Goal: Task Accomplishment & Management: Manage account settings

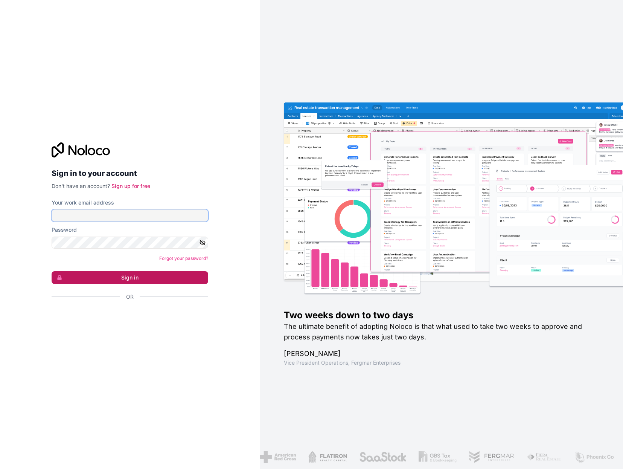
type input "[EMAIL_ADDRESS][DOMAIN_NAME]"
click at [113, 277] on button "Sign in" at bounding box center [130, 277] width 157 height 13
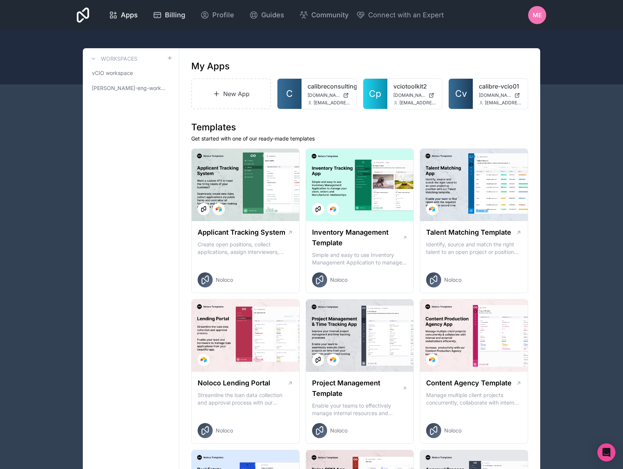
click at [185, 17] on span "Billing" at bounding box center [175, 15] width 20 height 11
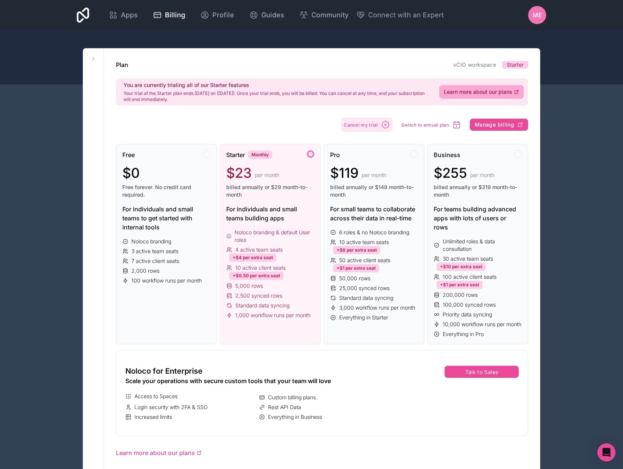
click at [384, 123] on icon "button" at bounding box center [385, 124] width 9 height 9
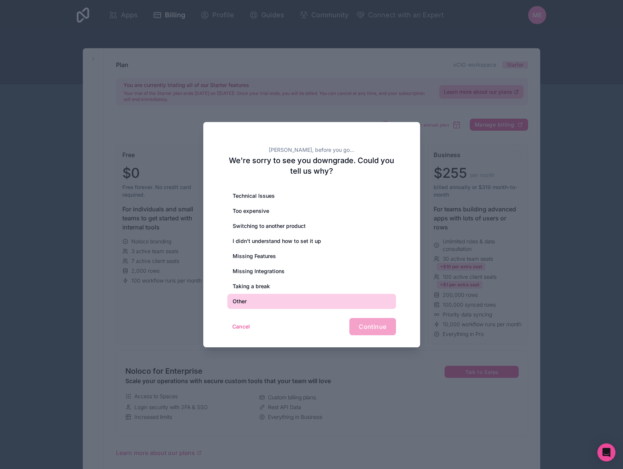
click at [260, 298] on div "Other" at bounding box center [311, 301] width 169 height 15
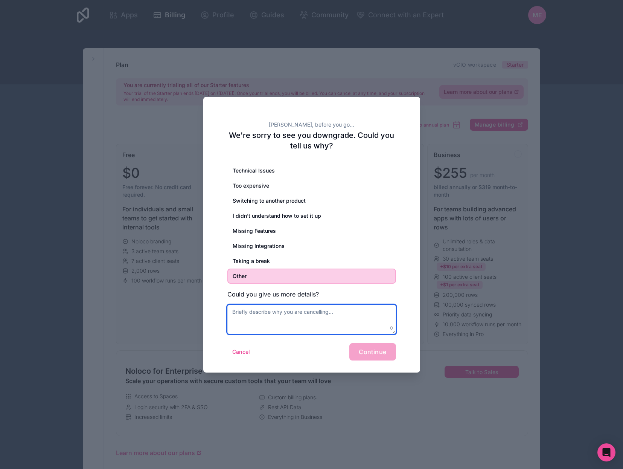
click at [276, 313] on textarea at bounding box center [311, 319] width 169 height 29
type textarea "S"
type textarea "Sill trying to decide which platform to use"
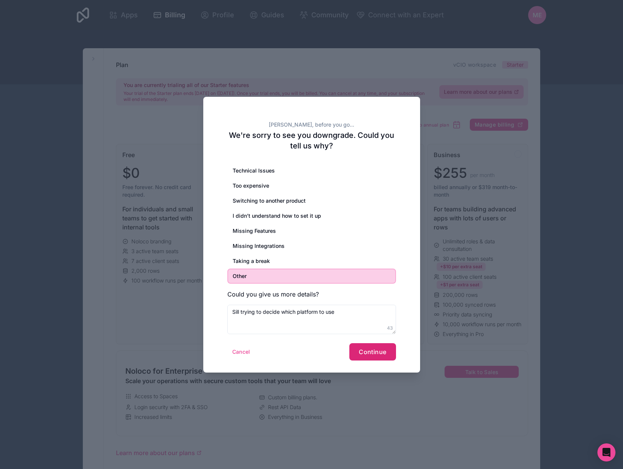
click at [366, 352] on span "Continue" at bounding box center [372, 352] width 27 height 8
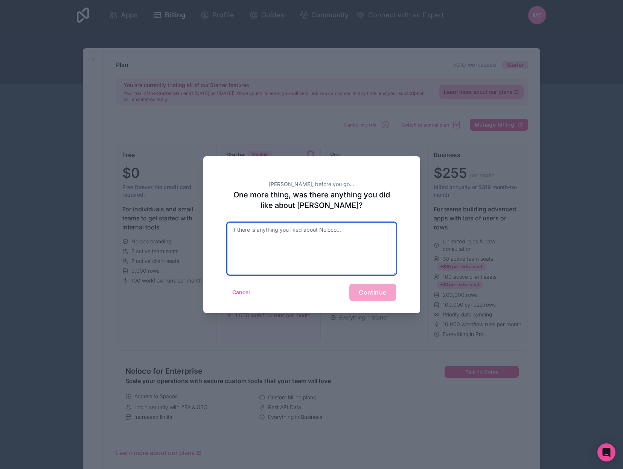
click at [337, 243] on textarea at bounding box center [311, 248] width 169 height 52
type textarea "Whitelabelling - with multiple workspace - i may still come back if the pricing…"
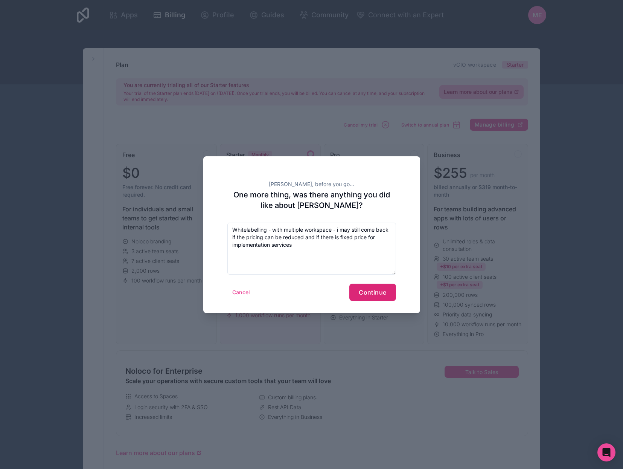
click at [374, 289] on span "Continue" at bounding box center [372, 292] width 27 height 8
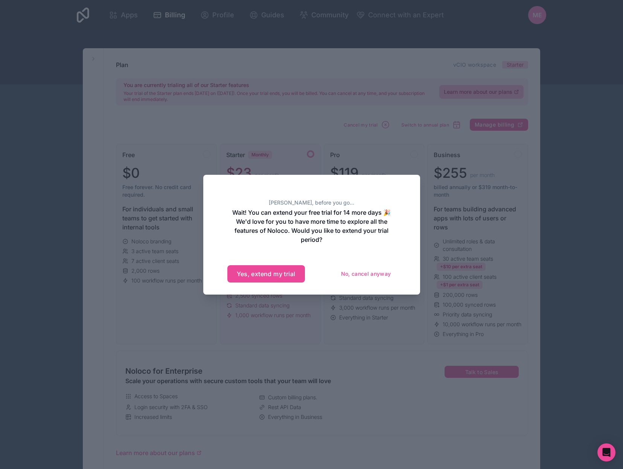
click at [329, 229] on h2 "Wait! You can extend your free trial for 14 more days 🎉 We'd love for you to ha…" at bounding box center [311, 226] width 169 height 36
click at [273, 274] on button "Yes, extend my trial" at bounding box center [266, 273] width 78 height 17
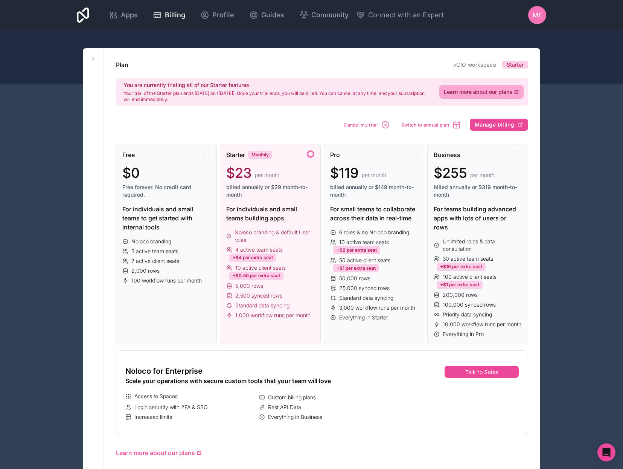
click at [571, 58] on div at bounding box center [311, 57] width 623 height 54
click at [94, 58] on icon at bounding box center [93, 59] width 6 height 6
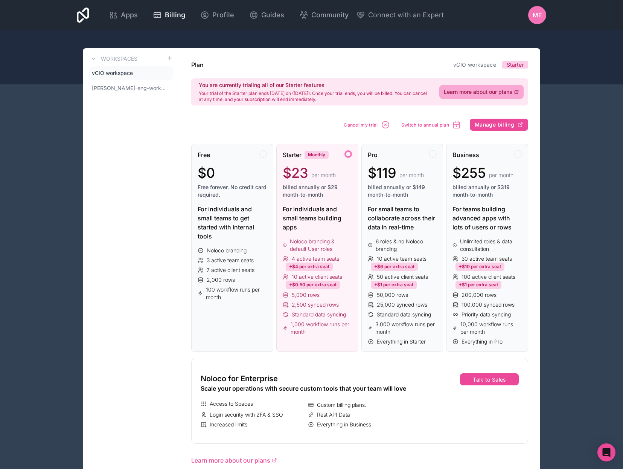
click at [64, 117] on div "Apps Billing Profile Guides Community Connect with an Expert ME Billing Profile…" at bounding box center [311, 462] width 623 height 924
click at [63, 134] on div "Apps Billing Profile Guides Community Connect with an Expert ME Billing Profile…" at bounding box center [311, 462] width 623 height 924
